Goal: Information Seeking & Learning: Find contact information

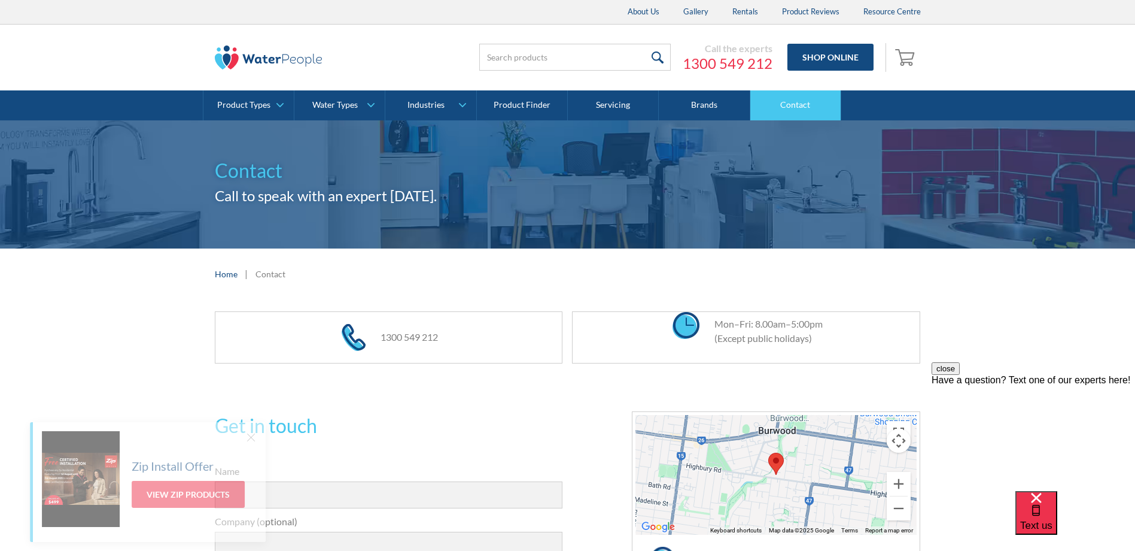
click at [788, 98] on link "Contact" at bounding box center [796, 105] width 91 height 30
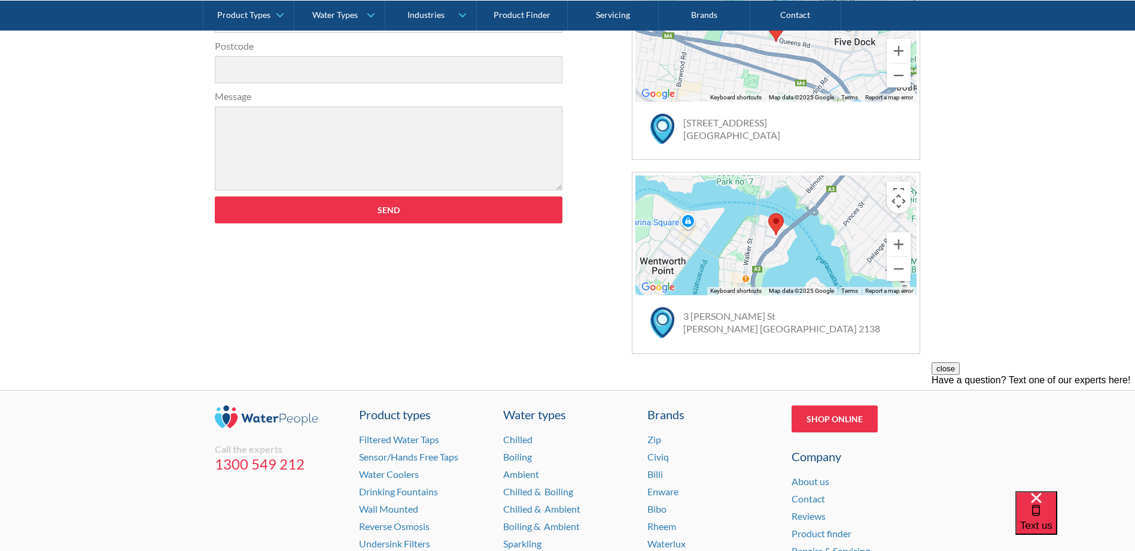
scroll to position [658, 0]
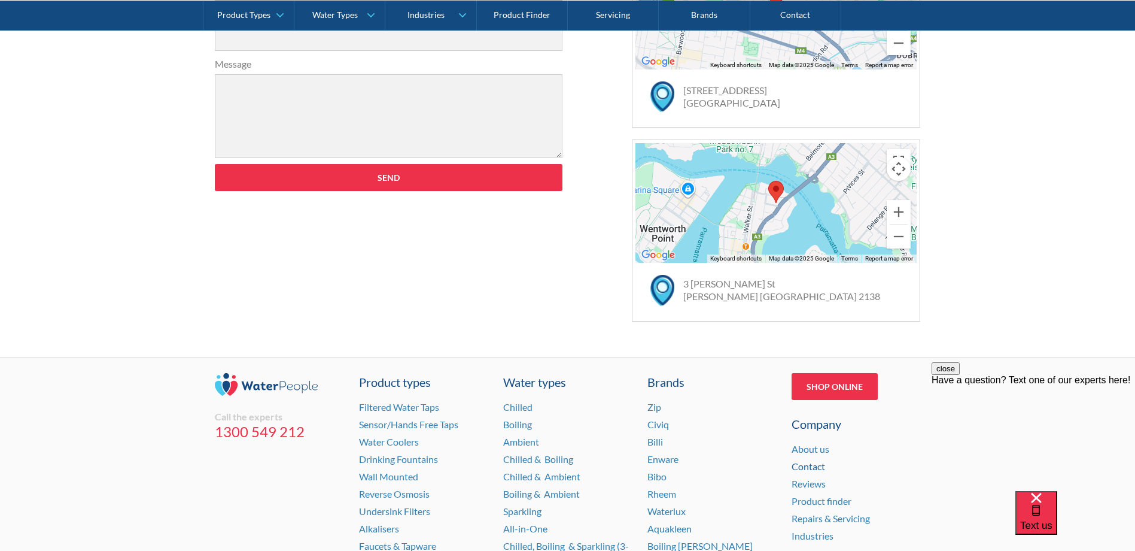
click at [817, 467] on link "Contact" at bounding box center [809, 465] width 34 height 11
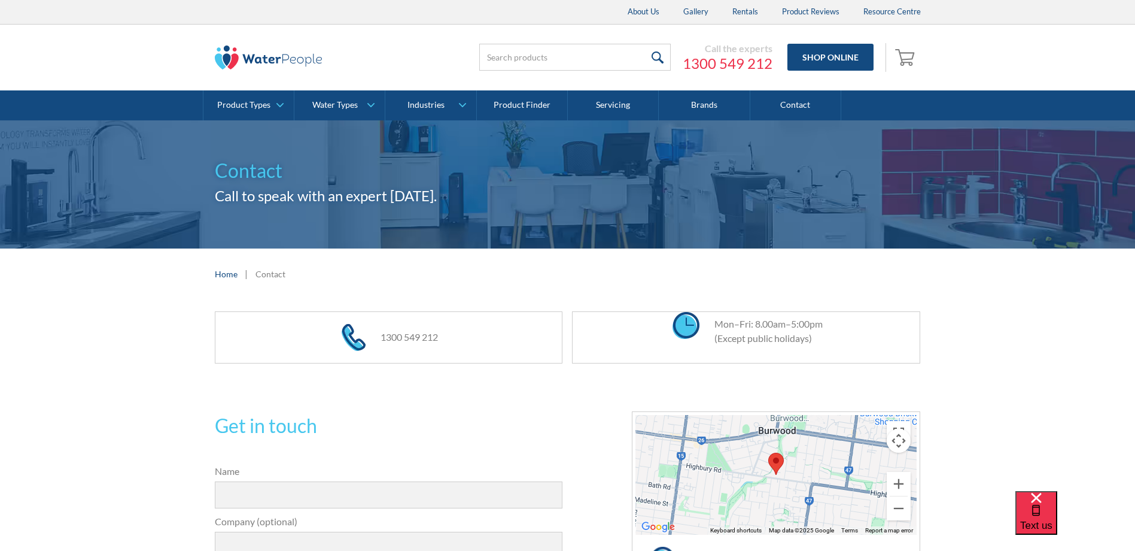
click at [62, 362] on div "1300 549 212 Mon–Fri: 8.00am–5:00pm (Except public holidays)" at bounding box center [567, 337] width 1135 height 76
click at [748, 63] on link "1300 549 212" at bounding box center [728, 63] width 90 height 18
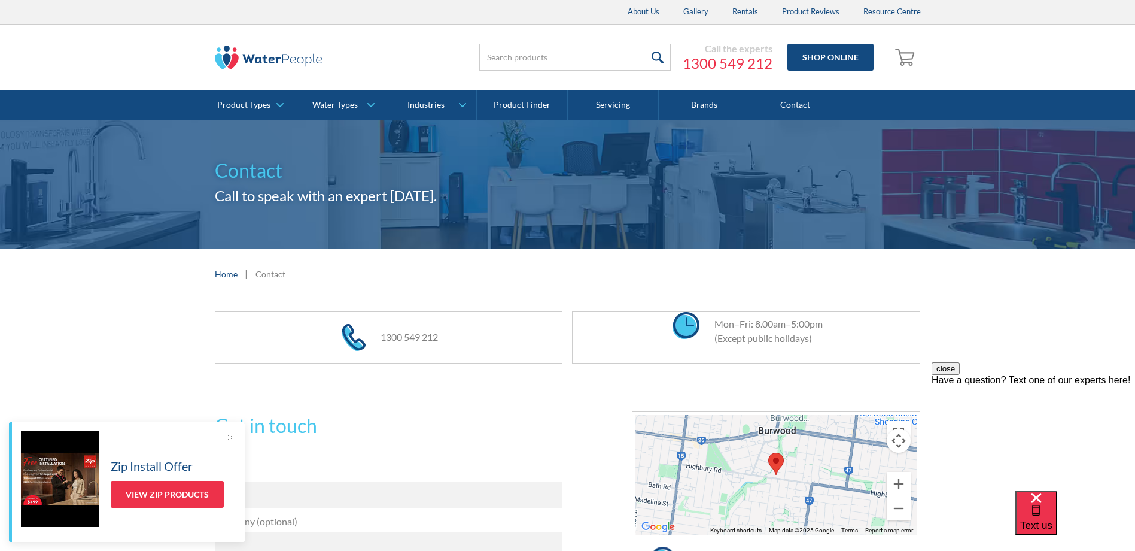
click at [105, 44] on div "Call the experts [PHONE_NUMBER] Shop Online 0 Your Cart Subtotal Pay with brows…" at bounding box center [568, 58] width 1112 height 66
